Goal: Task Accomplishment & Management: Manage account settings

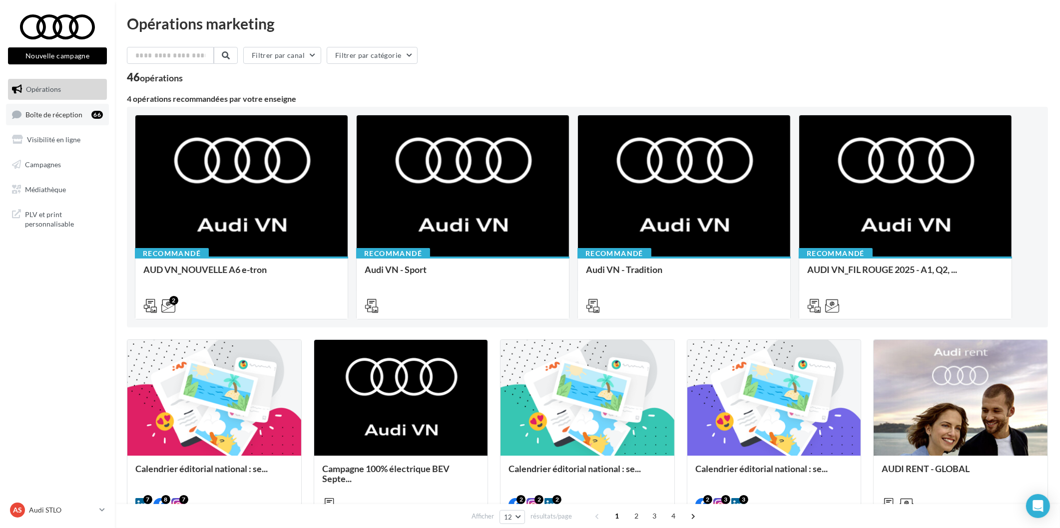
click at [91, 116] on link "Boîte de réception 66" at bounding box center [57, 114] width 103 height 21
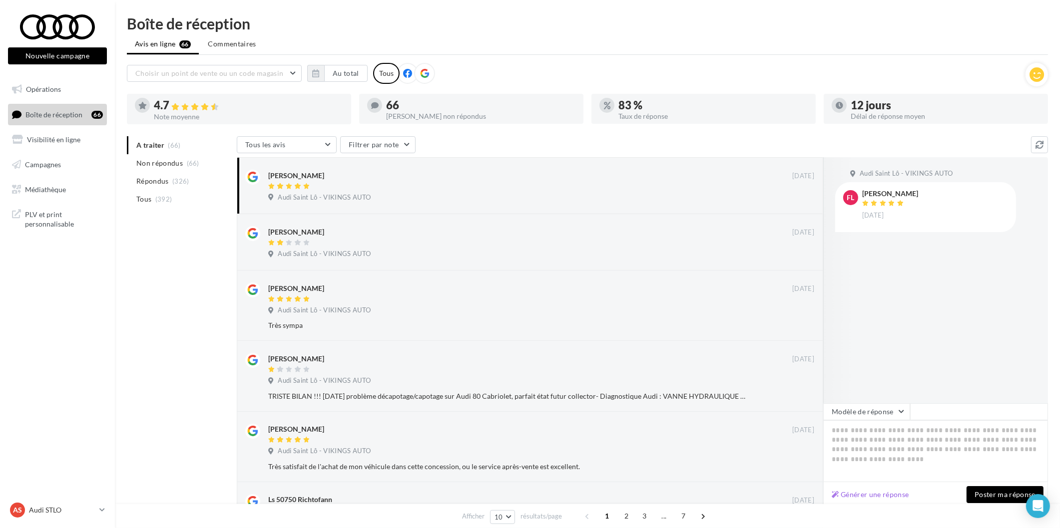
click at [64, 524] on div "AS Audi STLO audi-stlo-etho" at bounding box center [57, 514] width 115 height 27
click at [60, 507] on p "Audi STLO" at bounding box center [62, 510] width 66 height 10
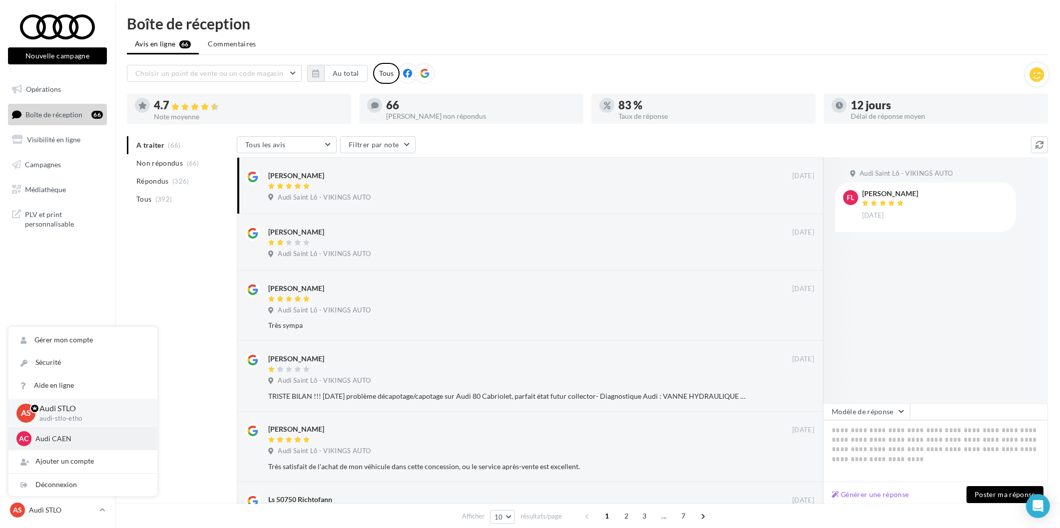
click at [66, 431] on div "AC Audi CAEN audi-caen-etho" at bounding box center [82, 439] width 149 height 23
click at [75, 445] on div "AC Audi CAEN audi-caen-etho" at bounding box center [82, 439] width 133 height 15
